Goal: Task Accomplishment & Management: Manage account settings

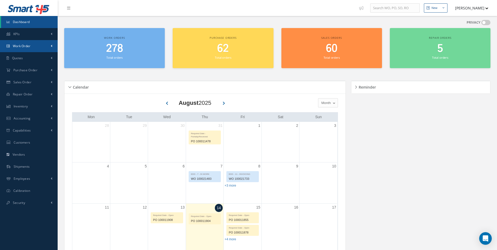
click at [27, 46] on span "Work Order" at bounding box center [22, 46] width 18 height 4
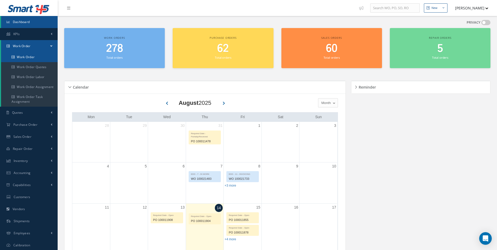
click at [27, 54] on link "Work Order" at bounding box center [29, 57] width 57 height 10
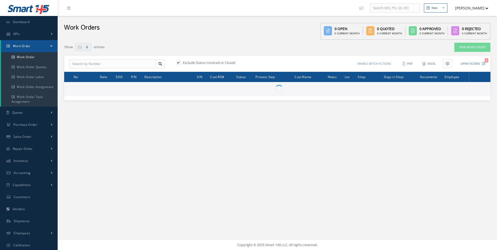
select select "25"
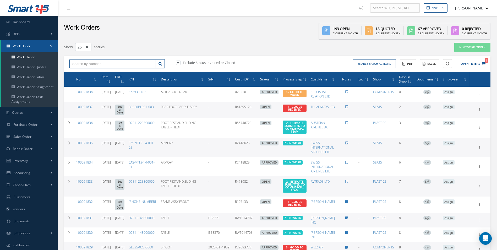
click at [78, 61] on input "text" at bounding box center [112, 63] width 86 height 9
type input "100021650"
click at [90, 74] on div "100021650" at bounding box center [112, 72] width 81 height 5
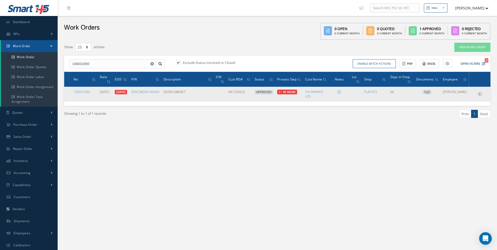
click at [481, 93] on icon at bounding box center [479, 93] width 5 height 4
click at [453, 130] on link "Documents" at bounding box center [455, 131] width 41 height 7
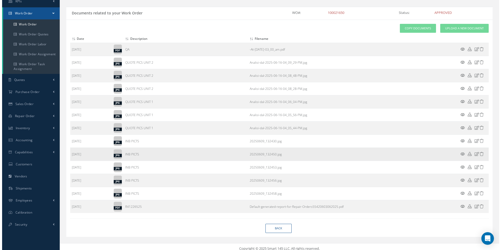
scroll to position [37, 0]
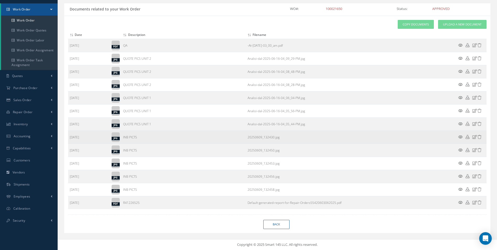
click at [460, 137] on icon at bounding box center [460, 137] width 4 height 4
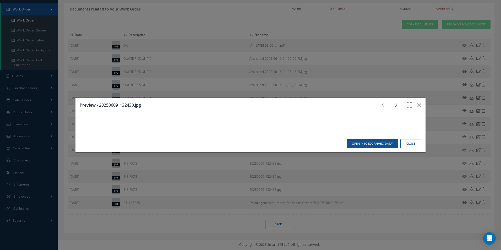
scroll to position [414, 0]
click at [408, 148] on button "Close" at bounding box center [410, 143] width 21 height 9
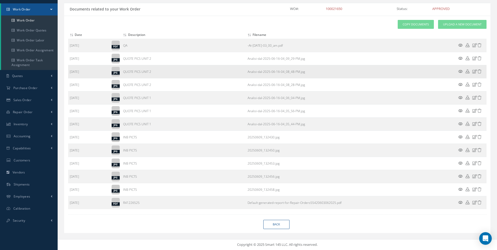
click at [459, 72] on icon at bounding box center [460, 71] width 4 height 4
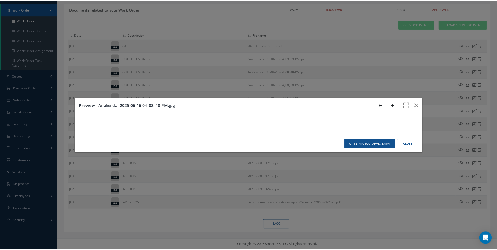
scroll to position [0, 0]
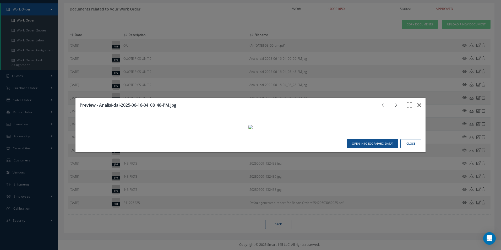
click at [417, 102] on icon "button" at bounding box center [419, 105] width 4 height 6
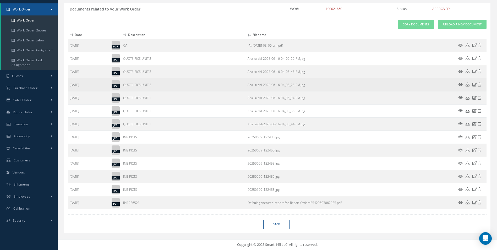
click at [459, 84] on icon at bounding box center [460, 85] width 4 height 4
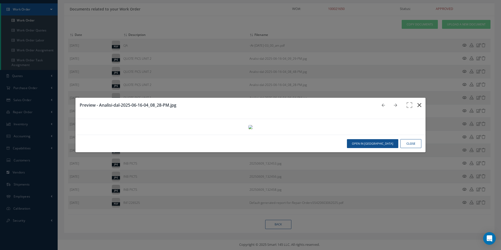
click at [417, 102] on icon "button" at bounding box center [419, 105] width 4 height 6
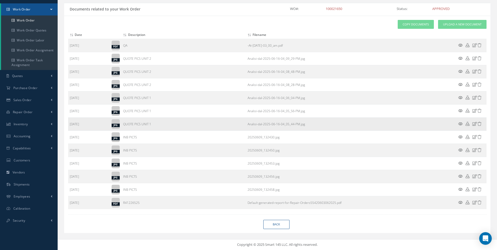
click at [462, 123] on icon at bounding box center [460, 124] width 4 height 4
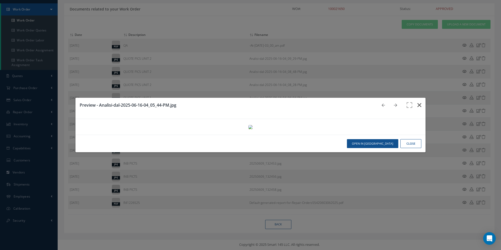
click at [417, 102] on icon "button" at bounding box center [419, 105] width 4 height 6
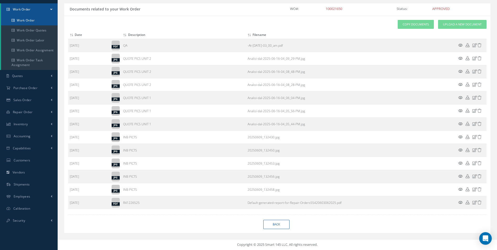
click at [33, 20] on link "Work Order" at bounding box center [29, 20] width 57 height 10
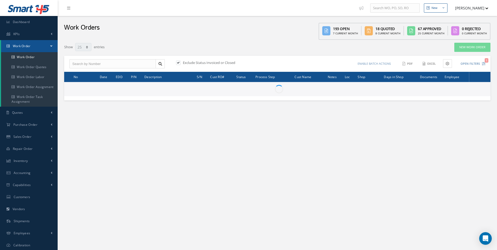
select select "25"
click at [87, 63] on input "text" at bounding box center [112, 63] width 86 height 9
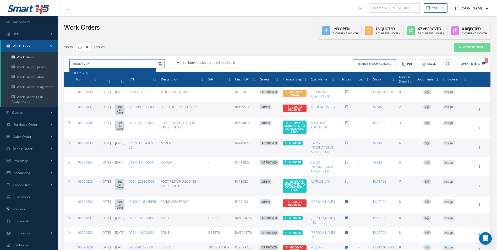
type input "100021735"
click at [96, 73] on div "100021735" at bounding box center [112, 72] width 81 height 5
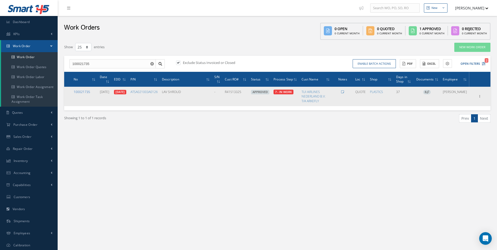
click at [84, 91] on link "100021735" at bounding box center [82, 92] width 17 height 4
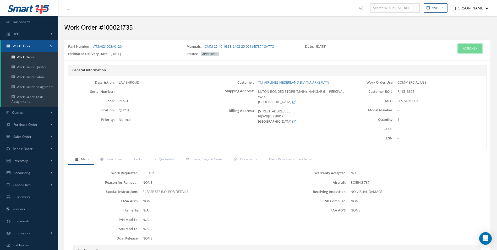
click at [470, 50] on button "Actions" at bounding box center [470, 48] width 24 height 9
click at [461, 58] on link "Edit" at bounding box center [462, 58] width 42 height 7
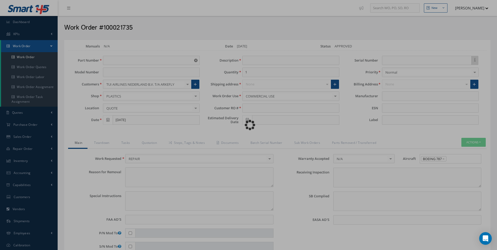
type input "ATSA021003A0126"
type input "[DATE]"
type input "LAV SHROUD"
type input "R41513325"
type input "[DATE]"
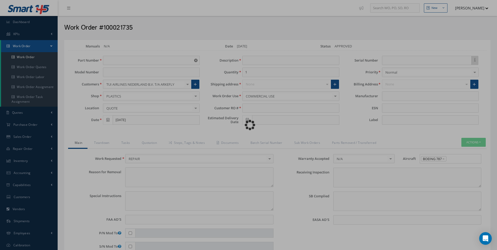
type textarea "NONE"
type textarea "PLEASE SEE R.O. FOR DETAILS"
type input "NONE"
type textarea "NO VISUAL DAMAGE"
type textarea "NONE"
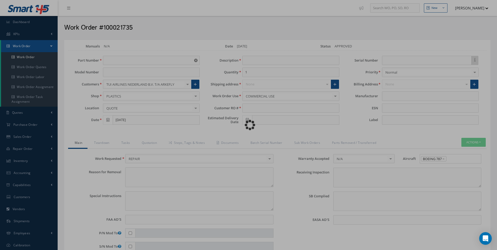
type input "NONE"
type input "365 AEROSPACE"
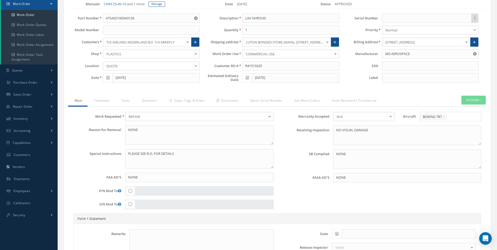
scroll to position [52, 0]
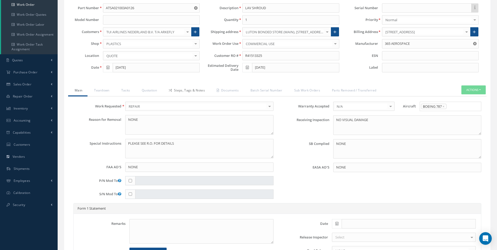
click at [186, 90] on link "Steps, Tags & Notes" at bounding box center [186, 90] width 48 height 11
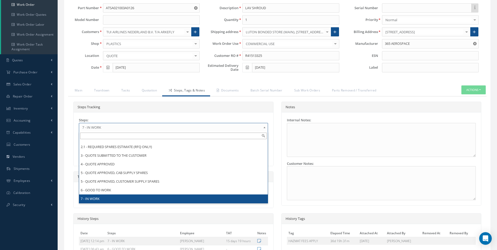
click at [264, 127] on b at bounding box center [265, 128] width 5 height 8
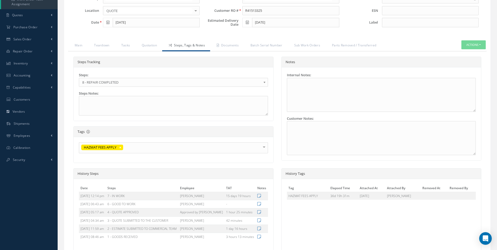
scroll to position [162, 0]
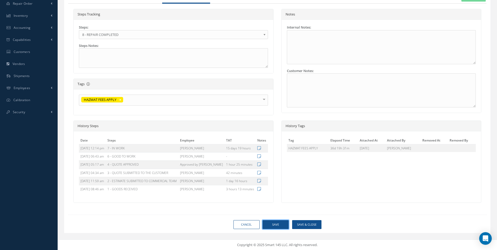
click at [280, 225] on button "Save" at bounding box center [276, 224] width 26 height 9
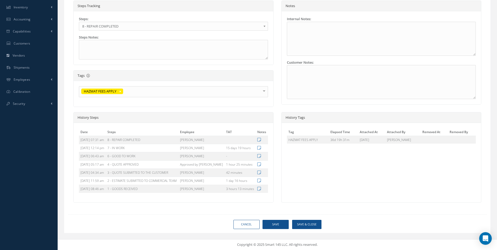
type input "365 AEROSPACE"
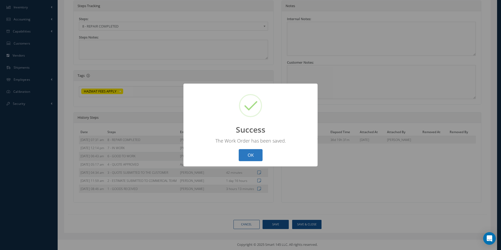
click at [257, 154] on button "OK" at bounding box center [251, 155] width 24 height 12
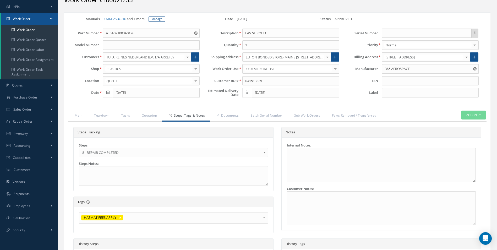
scroll to position [23, 0]
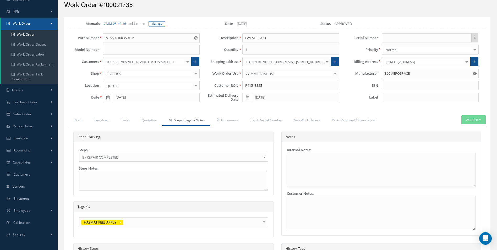
drag, startPoint x: 264, startPoint y: 157, endPoint x: 261, endPoint y: 157, distance: 3.7
click at [264, 157] on b at bounding box center [265, 158] width 5 height 8
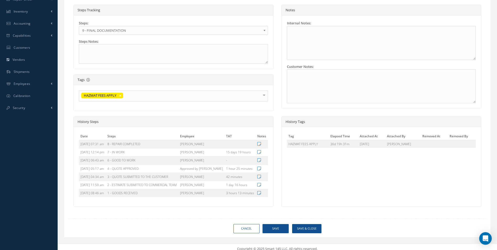
scroll to position [170, 0]
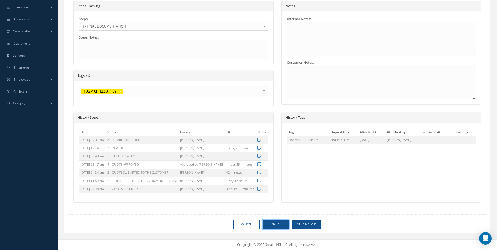
click at [282, 224] on button "Save" at bounding box center [276, 224] width 26 height 9
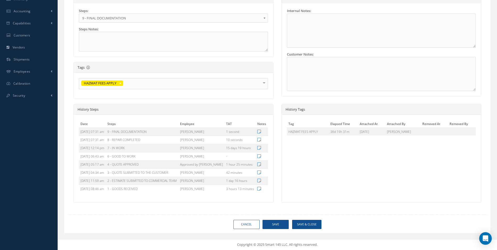
type input "365 AEROSPACE"
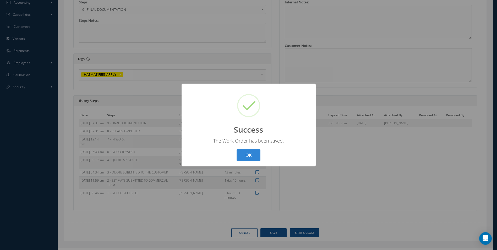
scroll to position [162, 0]
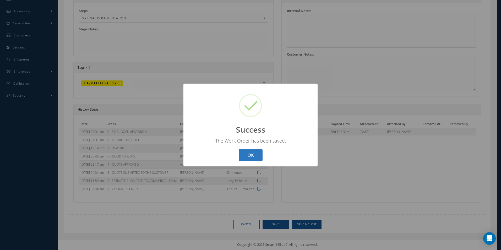
click at [252, 151] on button "OK" at bounding box center [251, 155] width 24 height 12
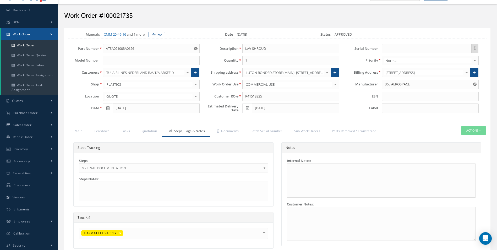
scroll to position [4, 0]
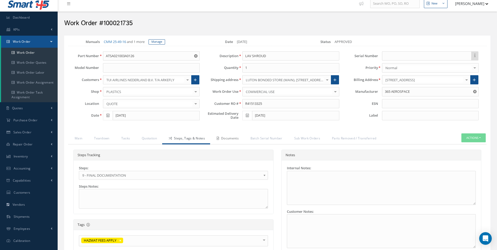
click at [235, 140] on link "Documents" at bounding box center [227, 138] width 34 height 11
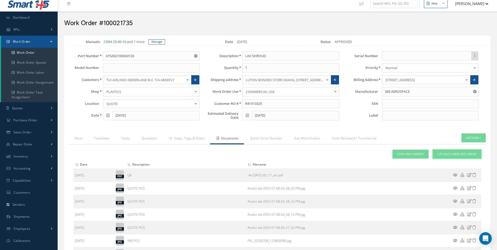
click at [457, 154] on span "Upload a New Document" at bounding box center [457, 154] width 39 height 4
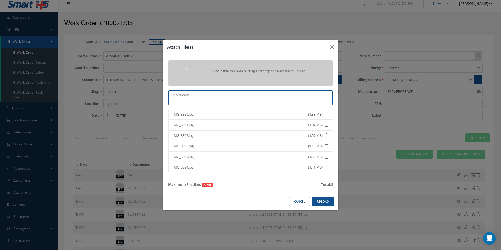
click at [183, 97] on textarea at bounding box center [250, 97] width 164 height 14
type textarea "POST REPAIR PICS"
click at [326, 201] on button "Upload" at bounding box center [323, 201] width 22 height 9
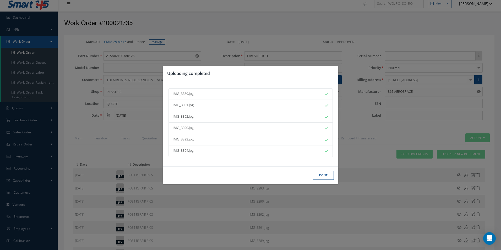
click at [326, 177] on button "Done" at bounding box center [323, 175] width 21 height 9
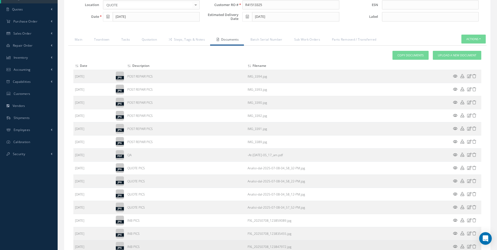
scroll to position [166, 0]
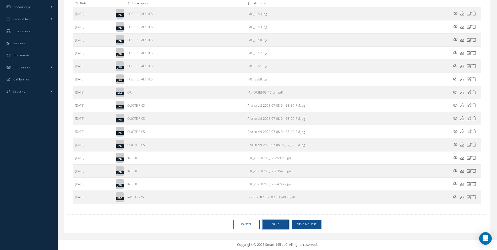
click at [276, 224] on button "Save" at bounding box center [276, 224] width 26 height 9
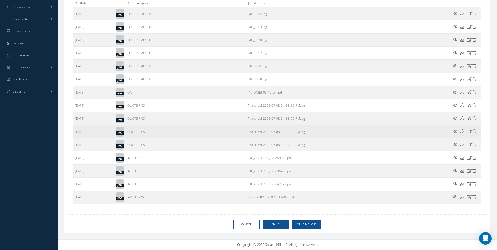
type input "365 AEROSPACE"
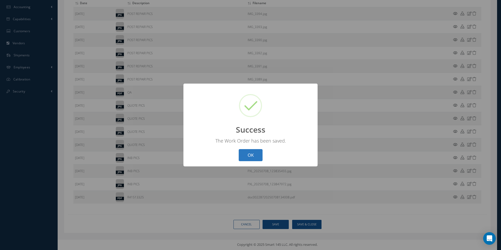
click at [254, 157] on button "OK" at bounding box center [251, 155] width 24 height 12
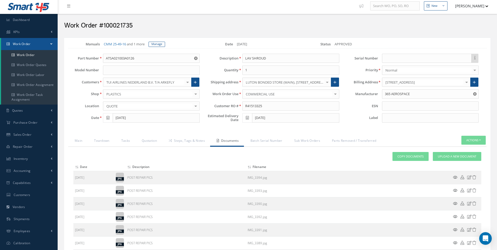
scroll to position [0, 0]
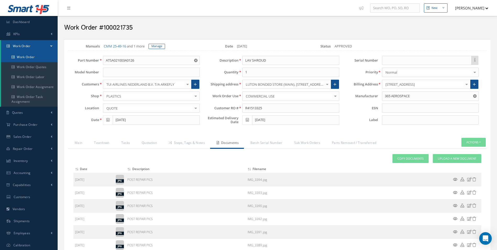
click at [24, 56] on link "Work Order" at bounding box center [29, 57] width 57 height 10
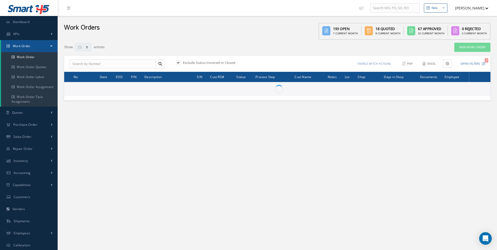
select select "25"
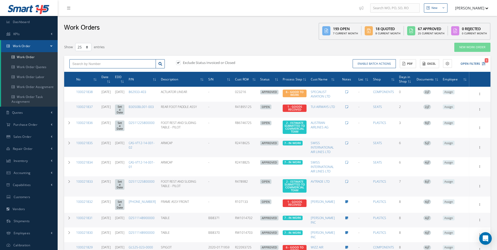
click at [118, 64] on input "text" at bounding box center [112, 63] width 86 height 9
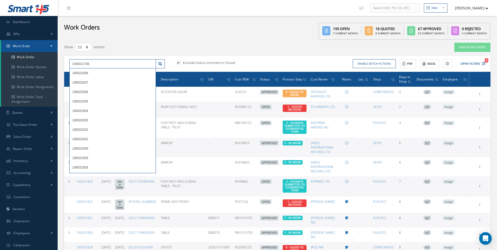
type input "100021736"
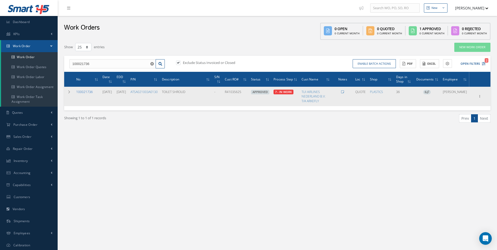
click at [89, 92] on link "100021736" at bounding box center [84, 92] width 17 height 4
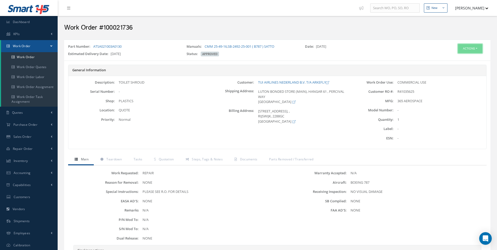
click at [467, 51] on button "Actions" at bounding box center [470, 48] width 24 height 9
drag, startPoint x: 460, startPoint y: 57, endPoint x: 439, endPoint y: 63, distance: 21.9
click at [460, 57] on link "Edit" at bounding box center [462, 58] width 42 height 7
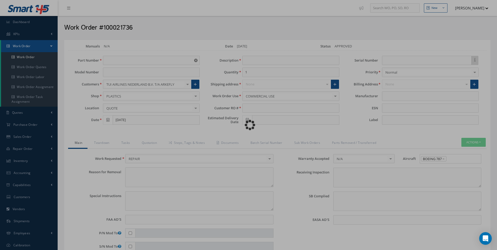
type input "ATSA021003A0130"
type input "[DATE]"
type input "TOILET SHROUD"
type input "R41035625"
type input "[DATE]"
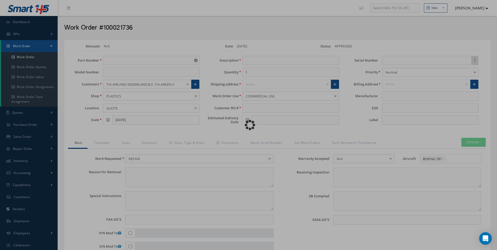
type textarea "NONE"
type textarea "PLEASE SEE R.O. FOR DETAILS"
type input "NONE"
type textarea "NO VISUAL DAMAGE"
type textarea "NONE"
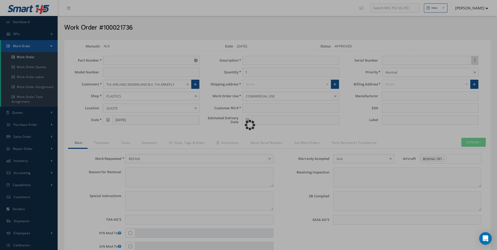
type input "NONE"
type input "365 AEROSPACE"
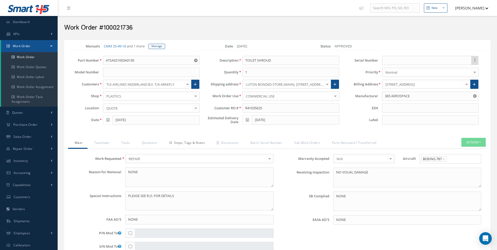
click at [189, 142] on link "Steps, Tags & Notes" at bounding box center [186, 143] width 48 height 11
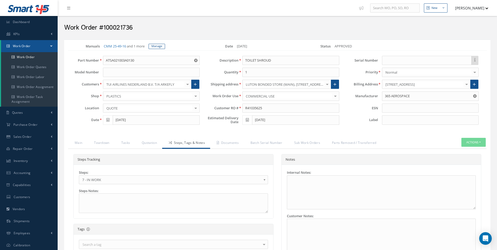
click at [263, 180] on b at bounding box center [265, 181] width 5 height 8
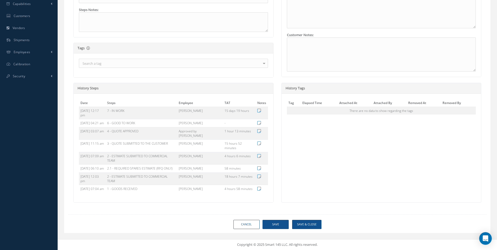
scroll to position [183, 0]
drag, startPoint x: 276, startPoint y: 236, endPoint x: 272, endPoint y: 225, distance: 11.2
click at [276, 229] on button "Save" at bounding box center [276, 224] width 26 height 9
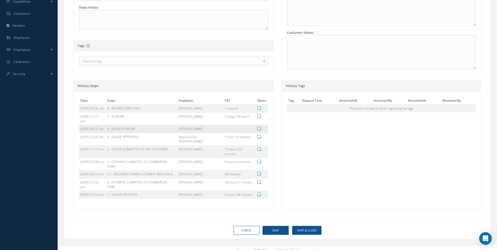
type input "365 AEROSPACE"
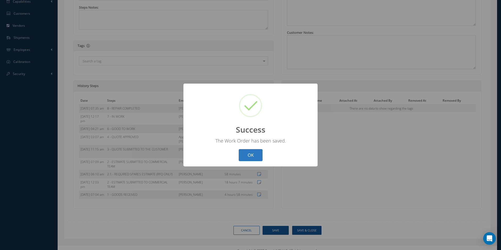
click at [255, 154] on button "OK" at bounding box center [251, 155] width 24 height 12
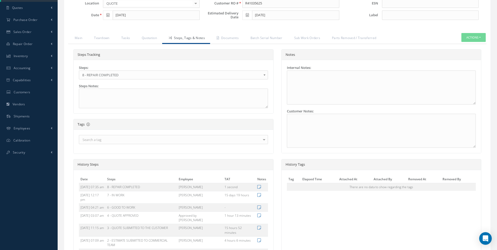
scroll to position [41, 0]
click at [264, 74] on b at bounding box center [265, 76] width 5 height 8
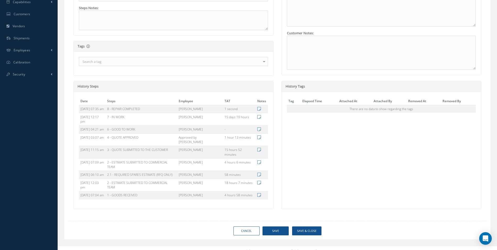
scroll to position [183, 0]
click at [277, 235] on button "Save" at bounding box center [276, 230] width 26 height 9
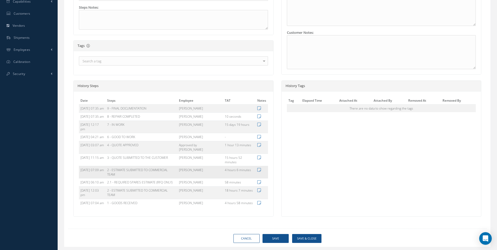
type input "365 AEROSPACE"
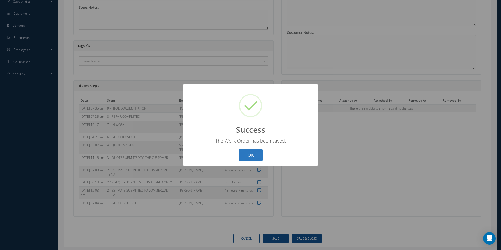
click at [244, 149] on button "OK" at bounding box center [251, 155] width 24 height 12
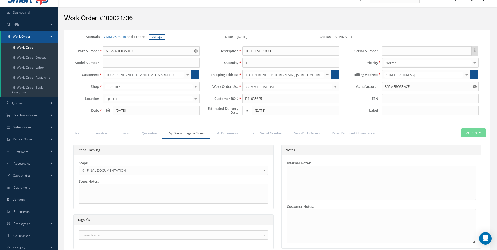
scroll to position [0, 0]
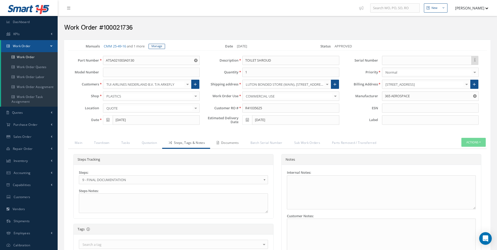
click at [228, 143] on link "Documents" at bounding box center [227, 143] width 34 height 11
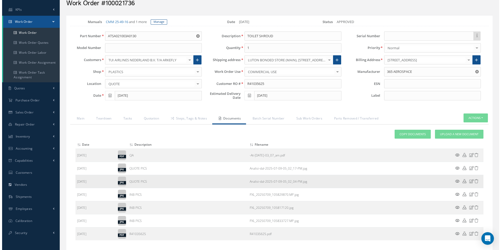
scroll to position [52, 0]
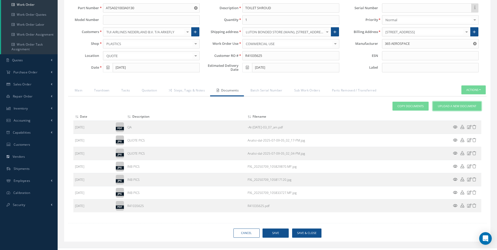
drag, startPoint x: 450, startPoint y: 105, endPoint x: 446, endPoint y: 107, distance: 4.5
click at [450, 105] on span "Upload a New Document" at bounding box center [457, 106] width 39 height 4
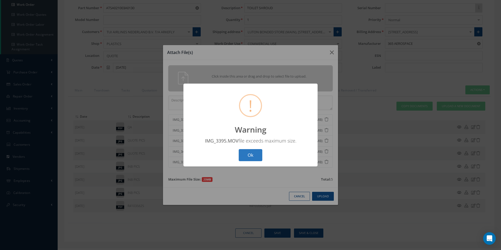
click at [256, 157] on button "Ok" at bounding box center [251, 155] width 24 height 12
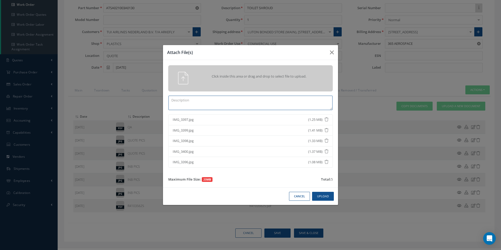
click at [193, 102] on textarea at bounding box center [250, 103] width 164 height 14
type textarea "POST REPAIR PICS"
click at [329, 196] on button "Upload" at bounding box center [323, 196] width 22 height 9
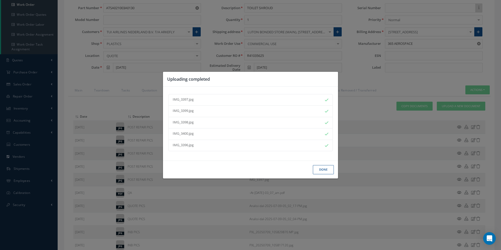
click at [323, 167] on button "Done" at bounding box center [323, 169] width 21 height 9
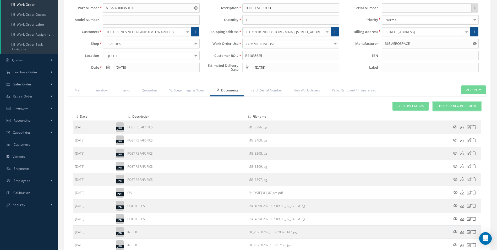
click at [436, 107] on link "Upload a New Document" at bounding box center [457, 106] width 48 height 9
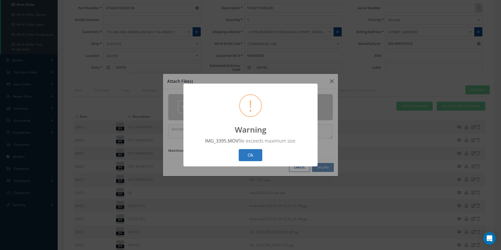
click at [251, 153] on button "Ok" at bounding box center [251, 155] width 24 height 12
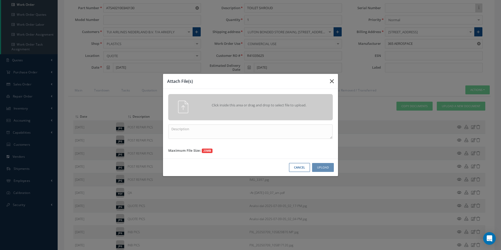
click at [332, 81] on icon "button" at bounding box center [332, 81] width 4 height 6
